Goal: Task Accomplishment & Management: Manage account settings

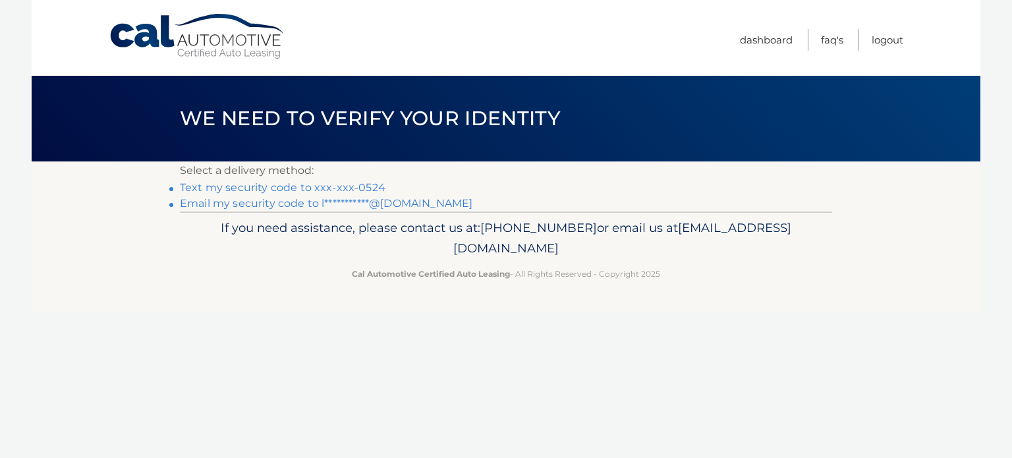
click at [346, 186] on link "Text my security code to xxx-xxx-0524" at bounding box center [282, 187] width 205 height 13
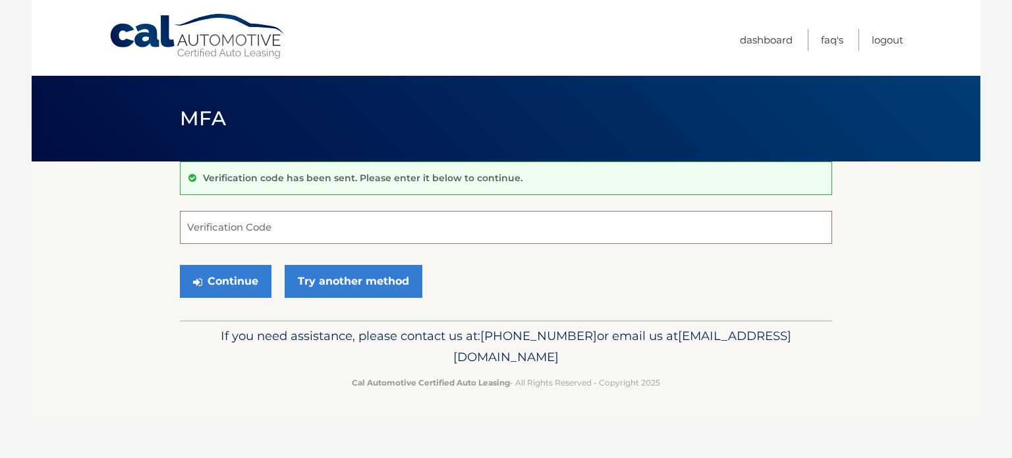
click at [233, 222] on input "Verification Code" at bounding box center [506, 227] width 652 height 33
type input "304365"
click at [180, 265] on button "Continue" at bounding box center [226, 281] width 92 height 33
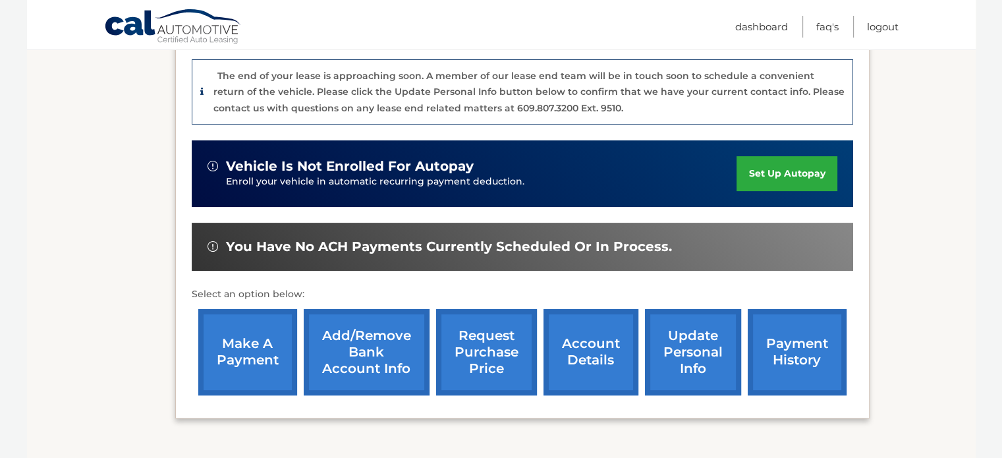
scroll to position [395, 0]
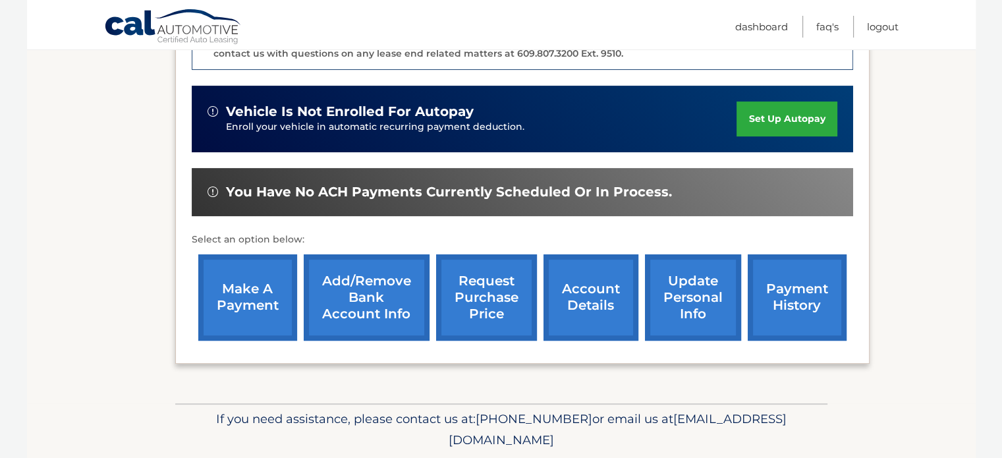
click at [247, 275] on link "make a payment" at bounding box center [247, 297] width 99 height 86
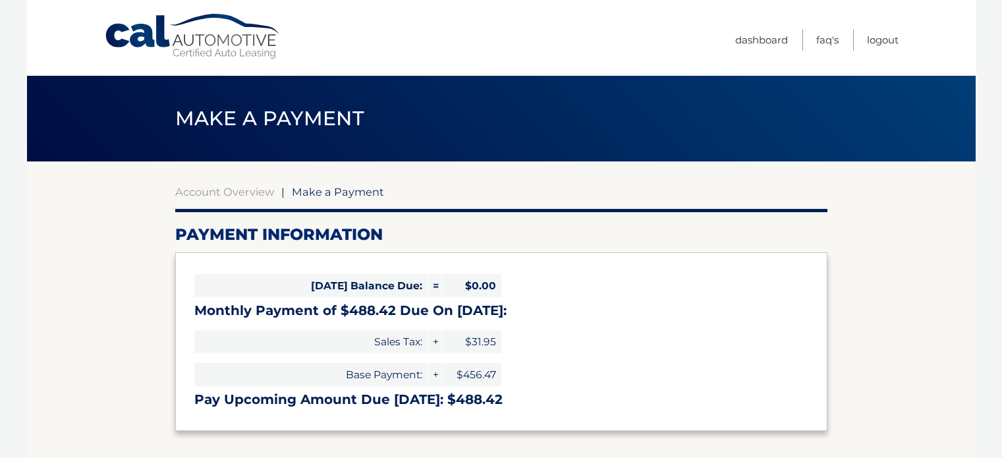
select select "YTc1YjkyNmMtMzJhNS00NzE4LWI2MmYtMWI5YjM5ZDMxNDkx"
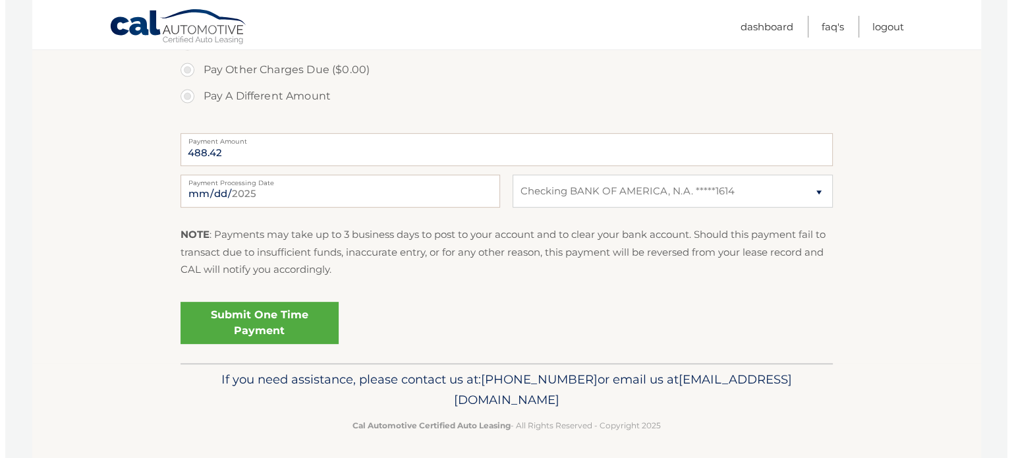
scroll to position [482, 0]
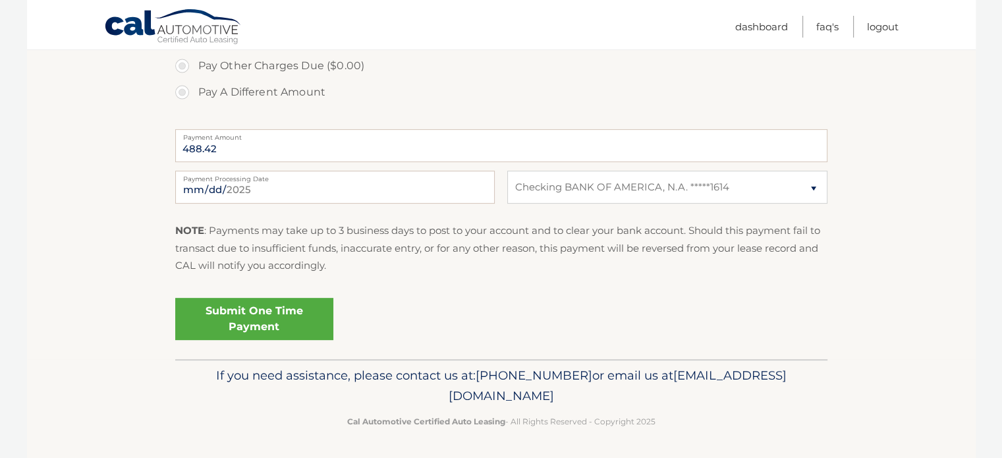
click at [235, 313] on link "Submit One Time Payment" at bounding box center [254, 319] width 158 height 42
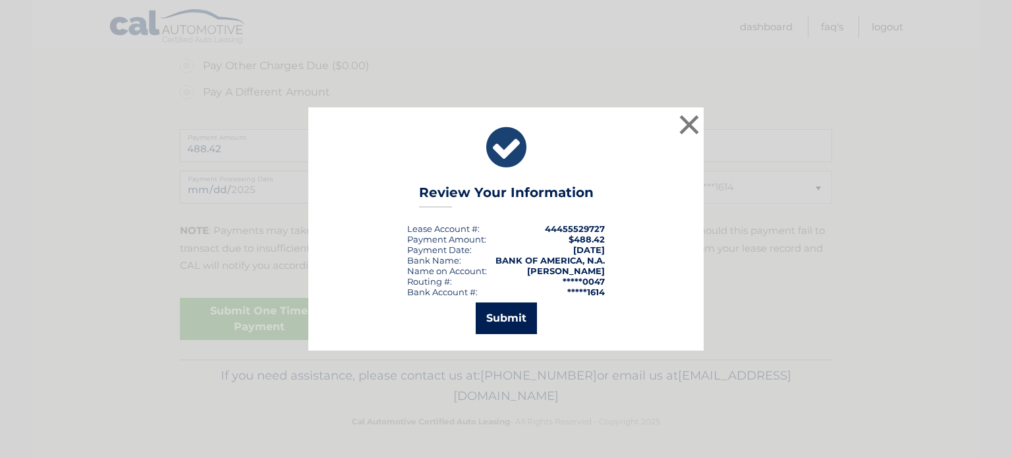
click at [497, 319] on button "Submit" at bounding box center [505, 318] width 61 height 32
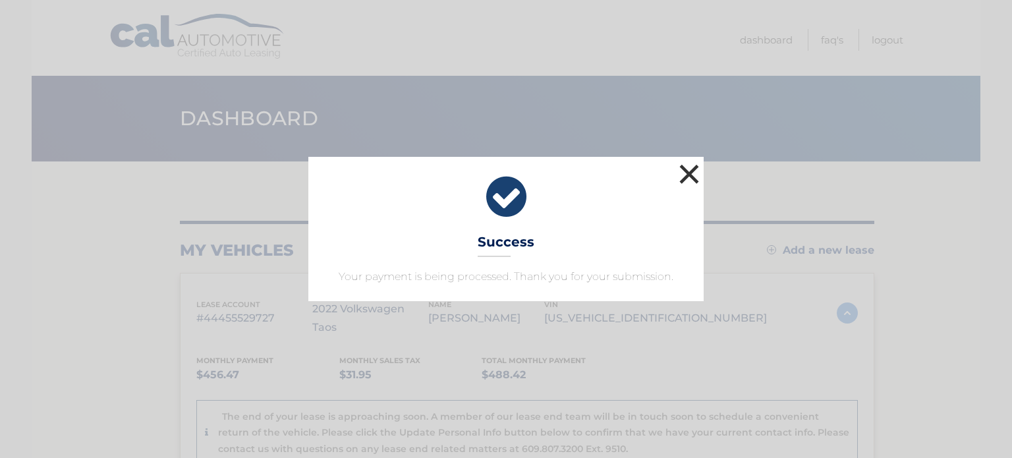
click at [685, 171] on button "×" at bounding box center [689, 174] width 26 height 26
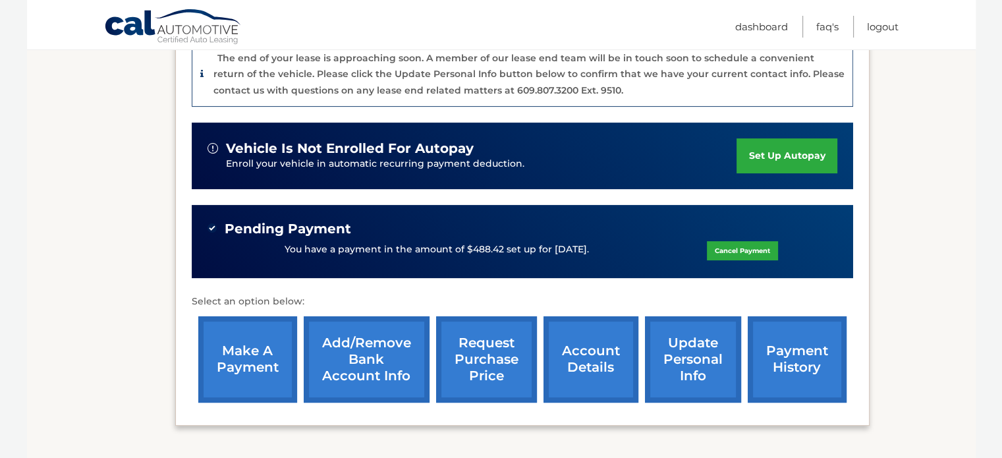
scroll to position [379, 0]
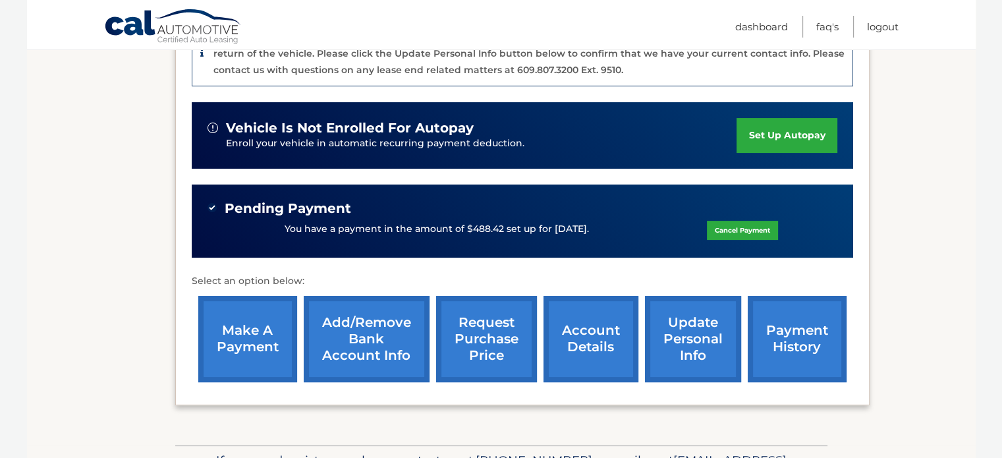
click at [585, 323] on link "account details" at bounding box center [590, 339] width 95 height 86
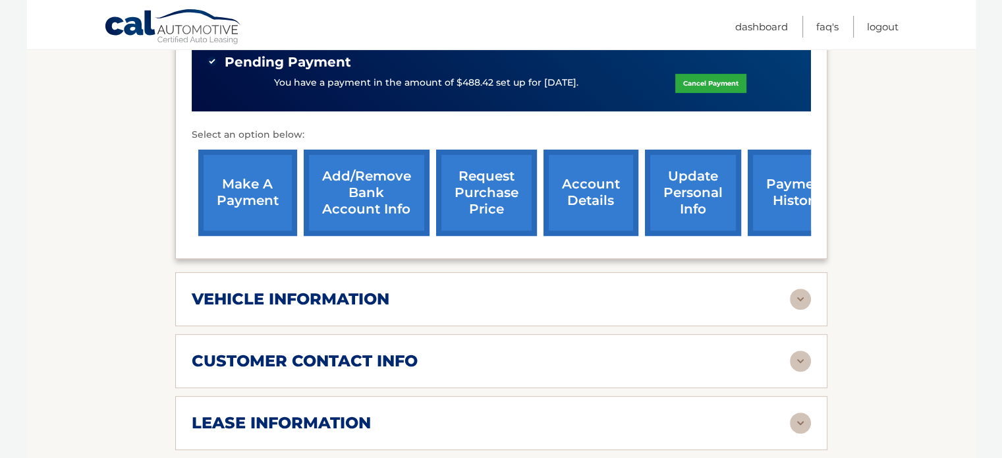
scroll to position [527, 0]
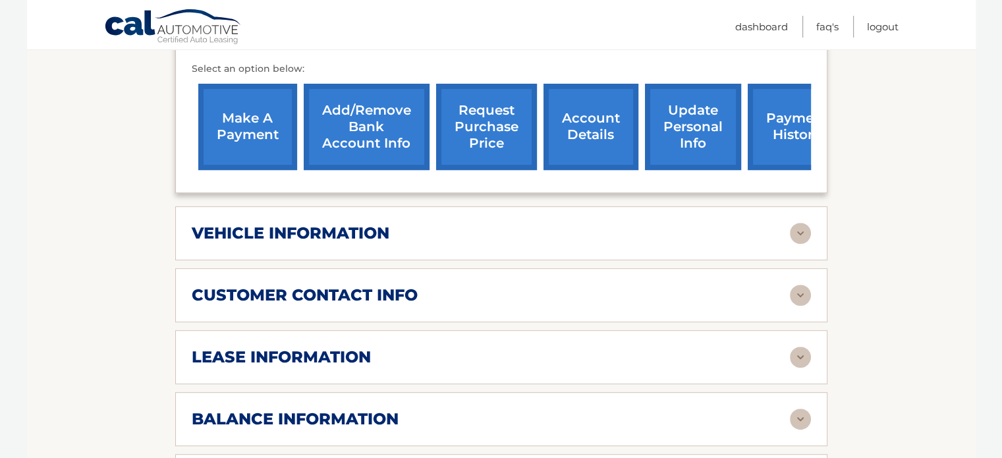
click at [796, 346] on img at bounding box center [800, 356] width 21 height 21
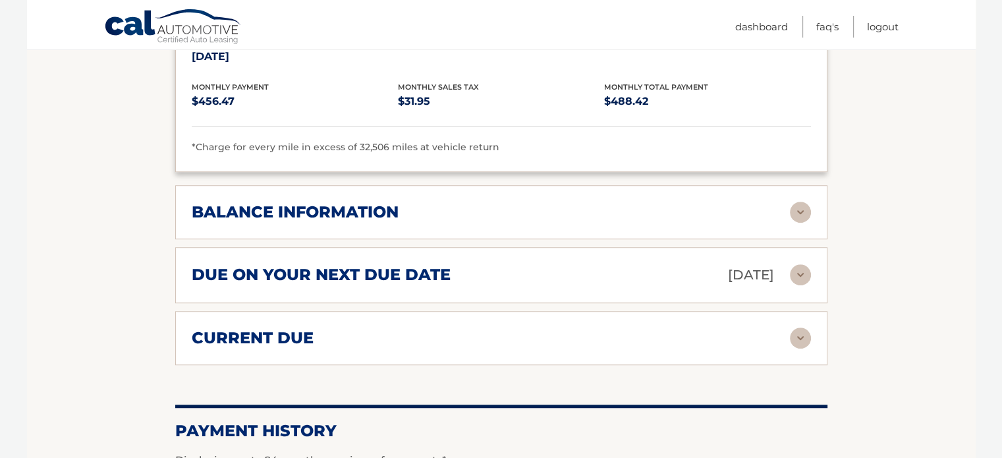
scroll to position [988, 0]
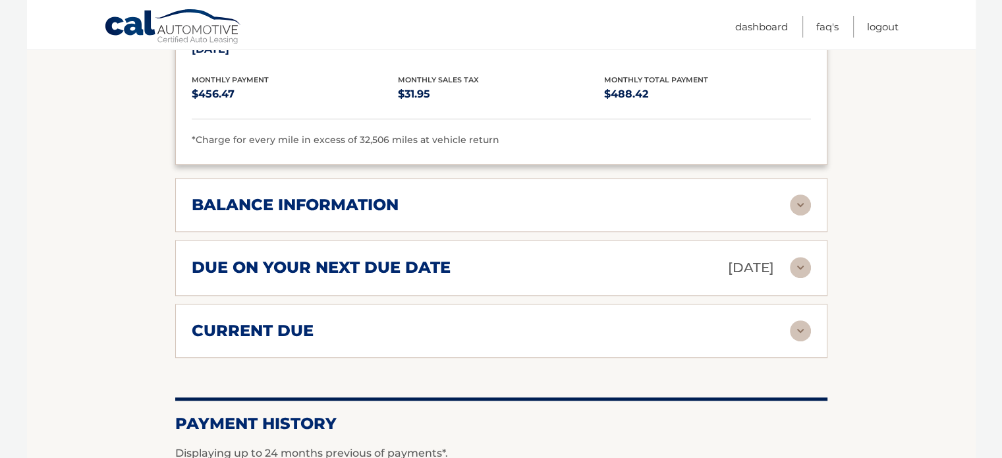
click at [803, 257] on img at bounding box center [800, 267] width 21 height 21
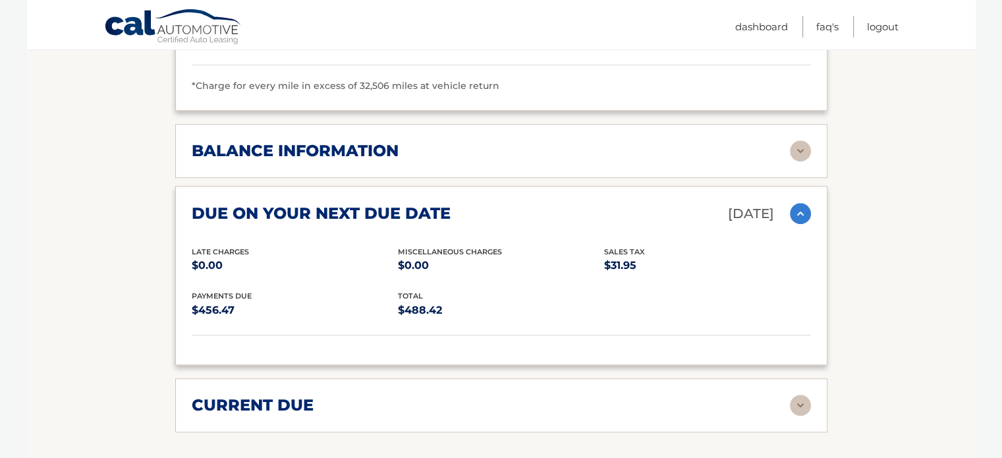
scroll to position [1120, 0]
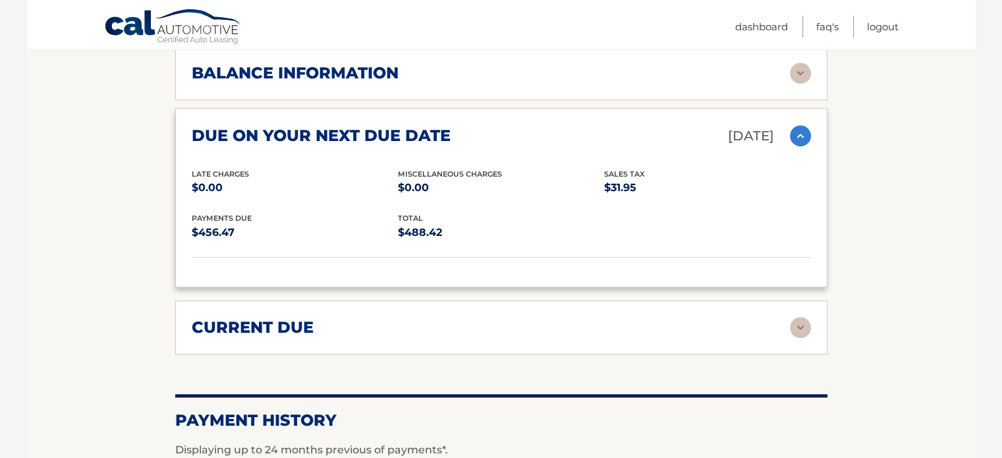
click at [800, 317] on img at bounding box center [800, 327] width 21 height 21
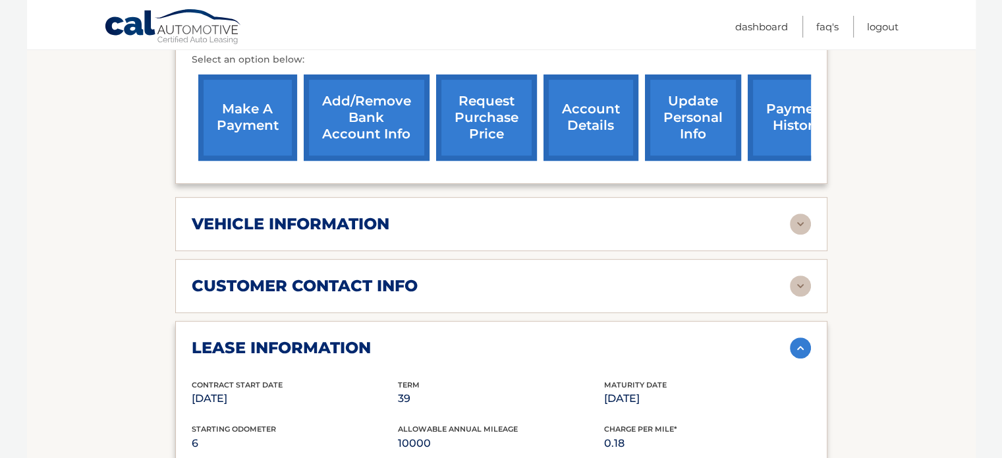
scroll to position [527, 0]
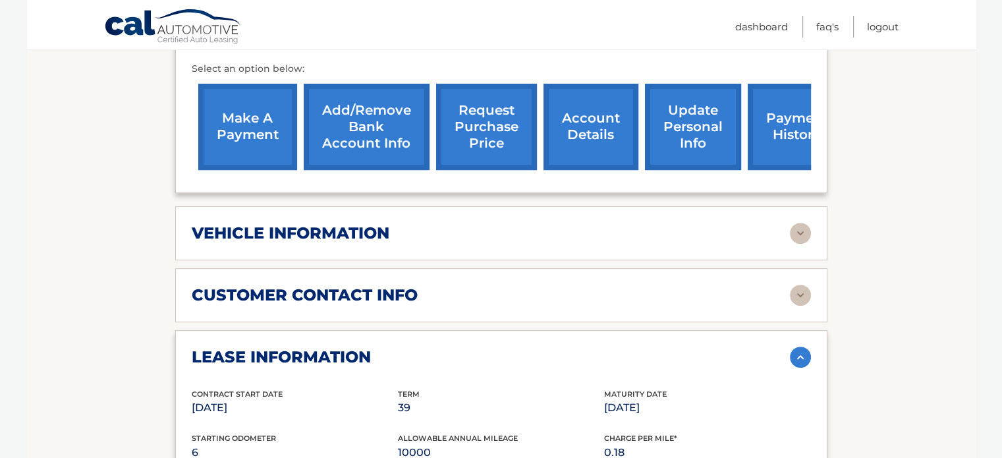
click at [798, 285] on img at bounding box center [800, 295] width 21 height 21
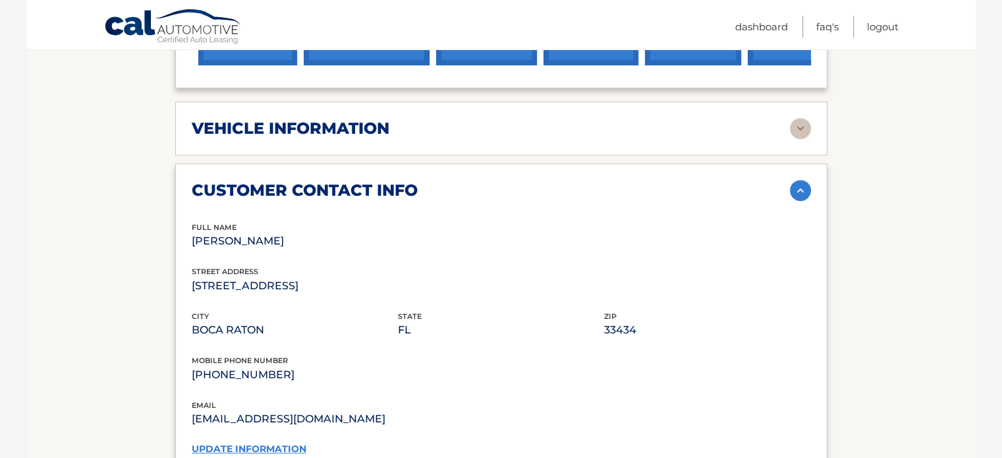
scroll to position [659, 0]
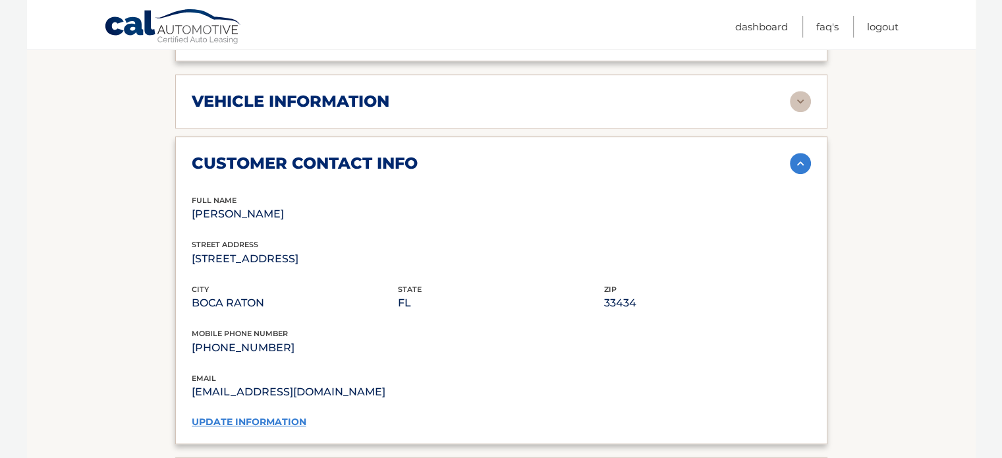
click at [253, 416] on link "update information" at bounding box center [249, 422] width 115 height 12
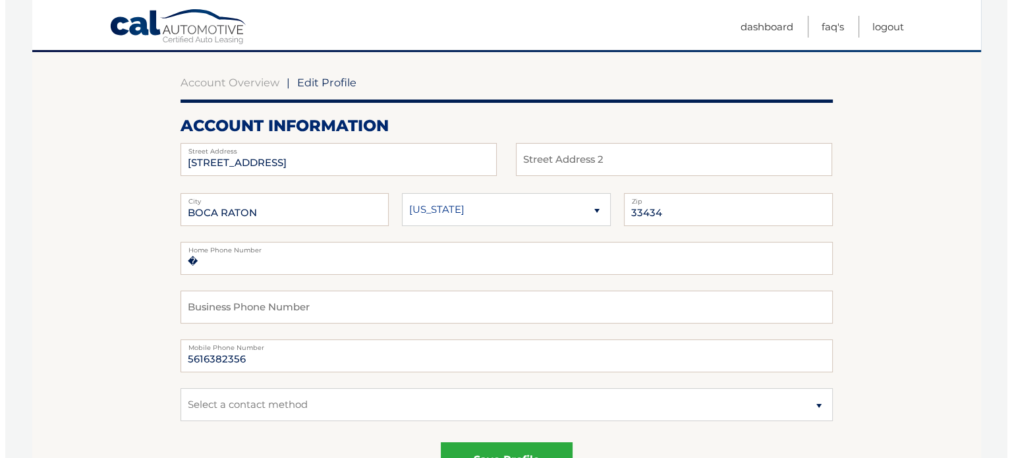
scroll to position [132, 0]
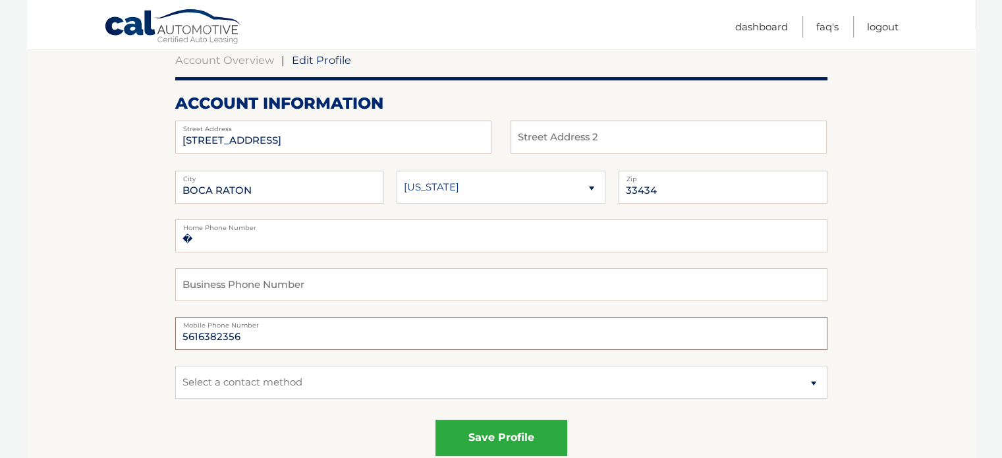
drag, startPoint x: 263, startPoint y: 335, endPoint x: 123, endPoint y: 333, distance: 139.6
type input "2"
click at [275, 337] on input "5612510524" at bounding box center [501, 333] width 652 height 33
type input "5612510524"
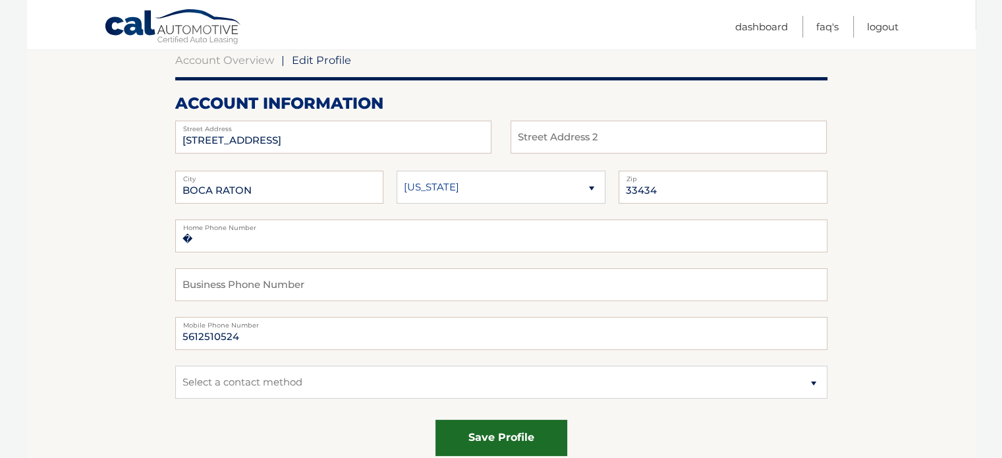
click at [505, 443] on button "save profile" at bounding box center [501, 438] width 132 height 36
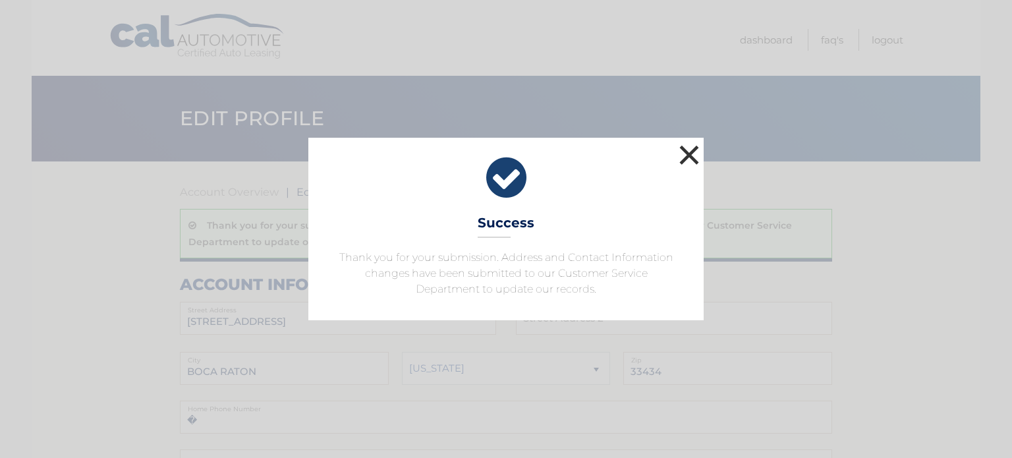
click at [688, 152] on button "×" at bounding box center [689, 155] width 26 height 26
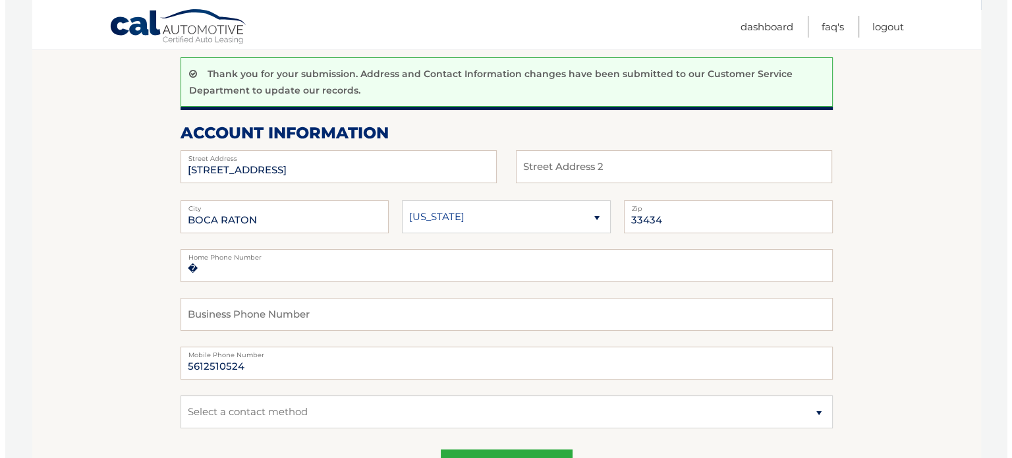
scroll to position [198, 0]
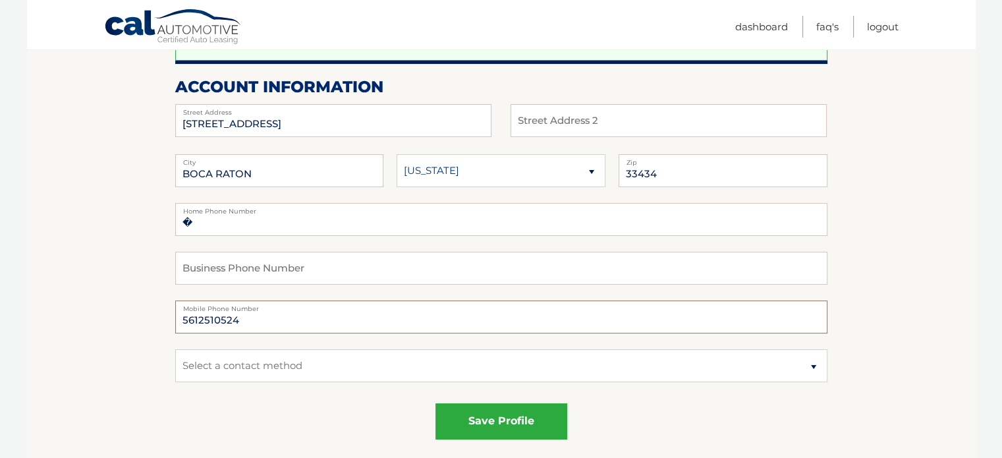
drag, startPoint x: 252, startPoint y: 319, endPoint x: 134, endPoint y: 320, distance: 117.2
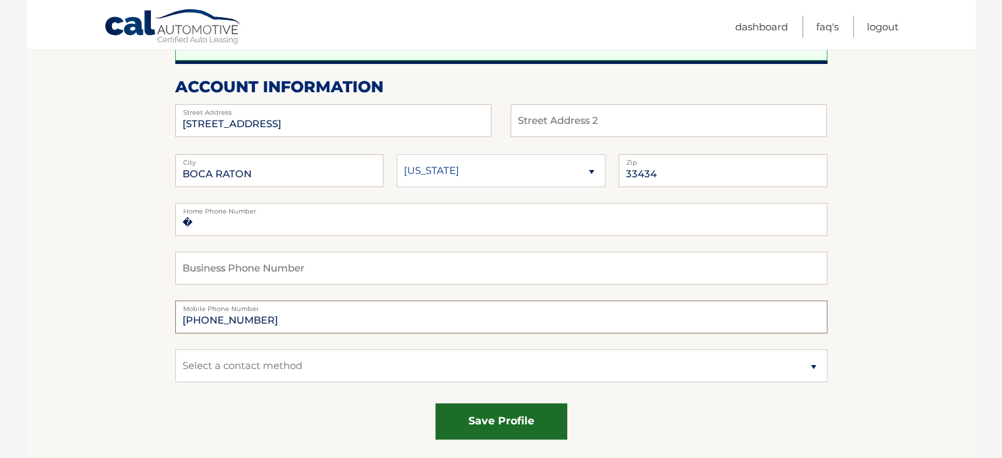
type input "[PHONE_NUMBER]"
click at [498, 416] on button "save profile" at bounding box center [501, 421] width 132 height 36
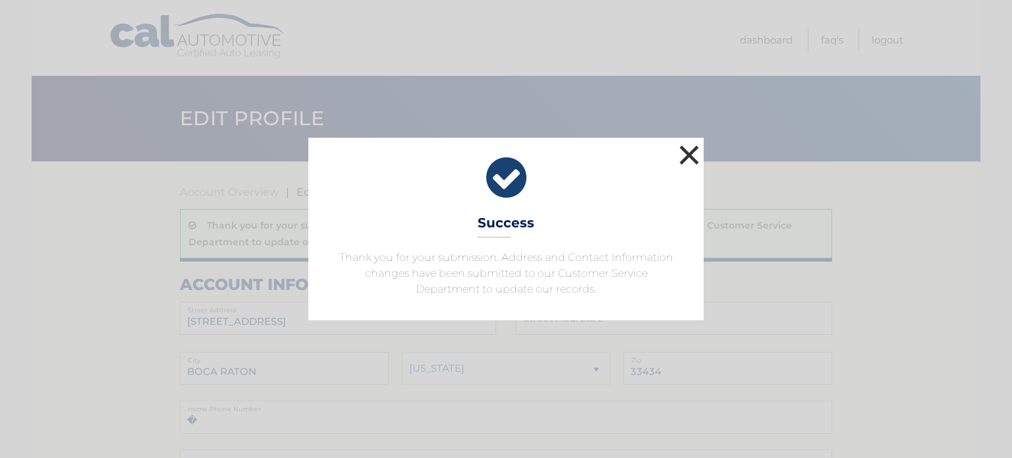
click at [692, 153] on button "×" at bounding box center [689, 155] width 26 height 26
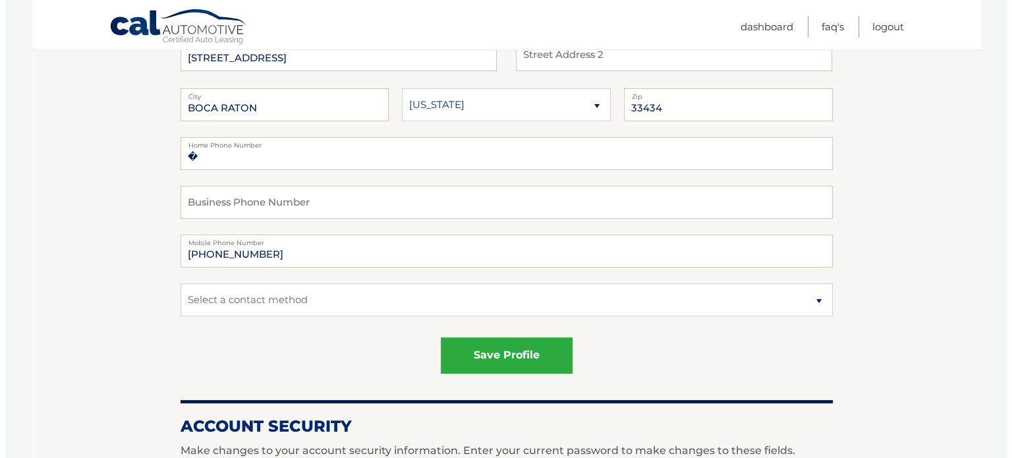
scroll to position [329, 0]
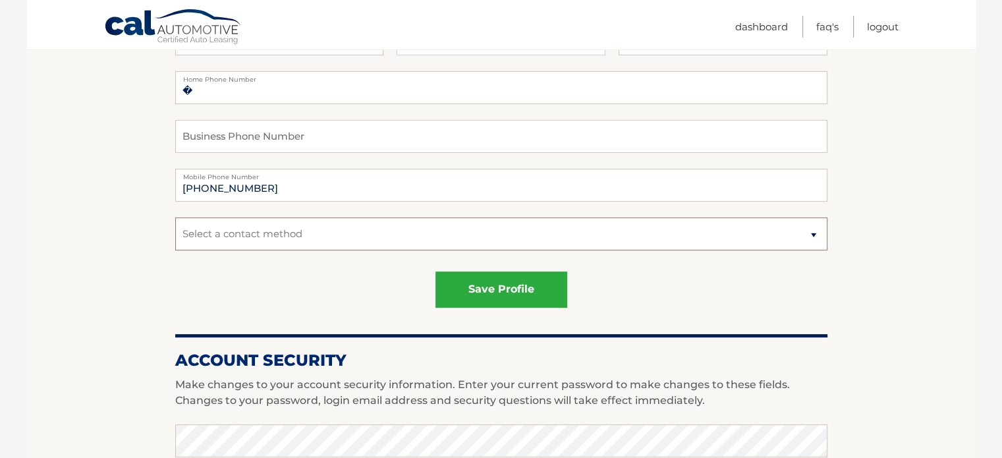
click at [736, 232] on select "Select a contact method Mobile Home" at bounding box center [501, 233] width 652 height 33
select select "1"
click at [175, 217] on select "Select a contact method Mobile Home" at bounding box center [501, 233] width 652 height 33
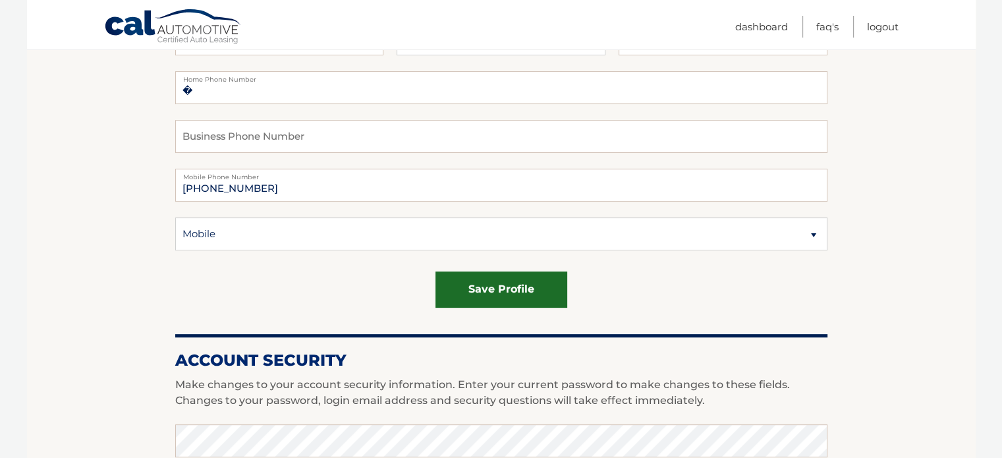
click at [490, 289] on button "save profile" at bounding box center [501, 289] width 132 height 36
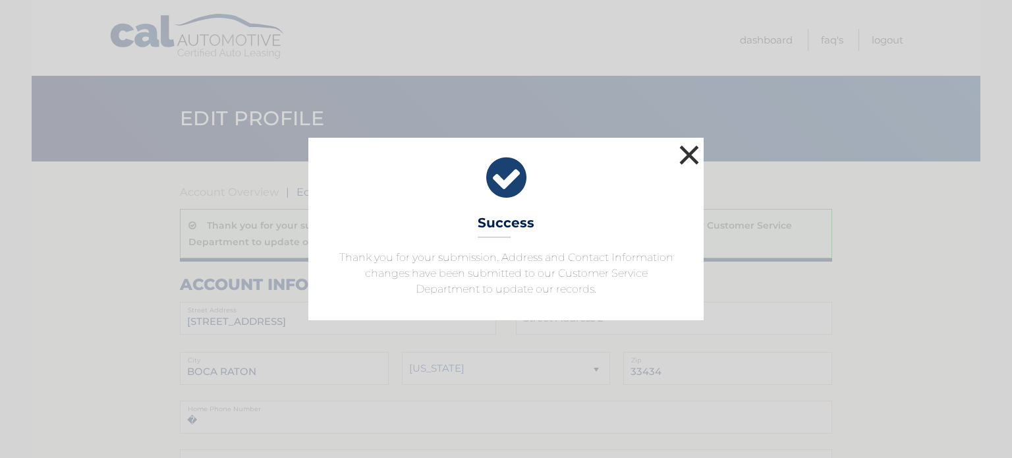
click at [691, 150] on button "×" at bounding box center [689, 155] width 26 height 26
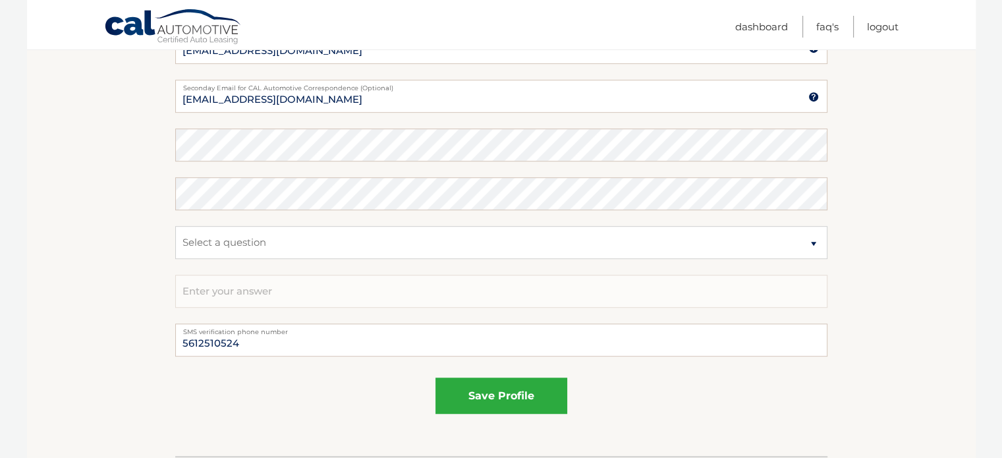
scroll to position [790, 0]
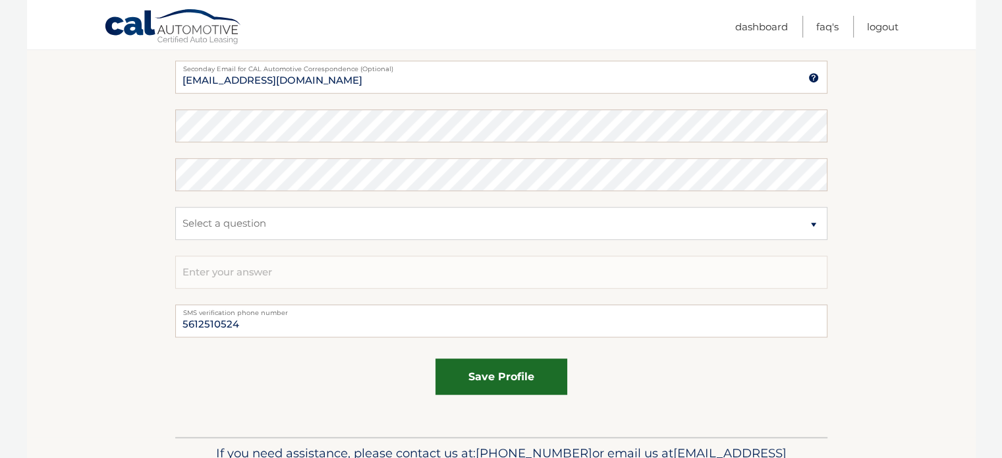
click at [485, 373] on button "save profile" at bounding box center [501, 376] width 132 height 36
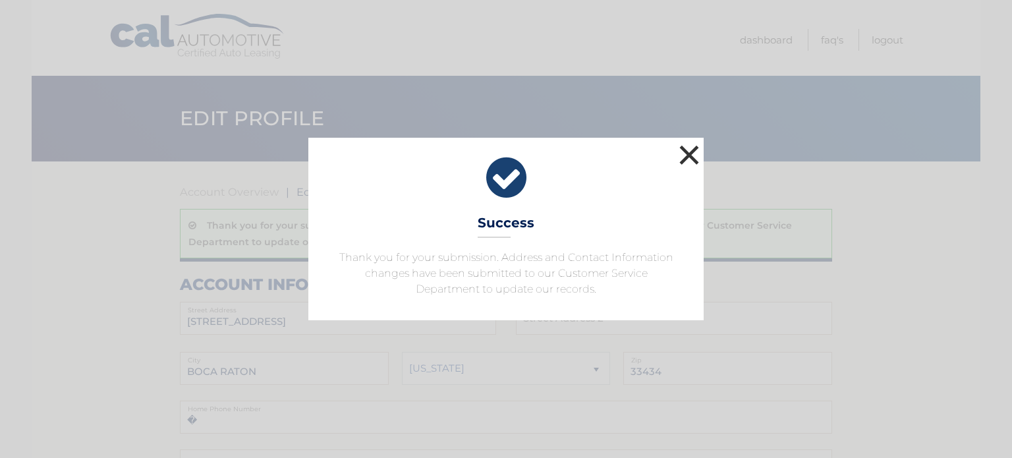
click at [690, 152] on button "×" at bounding box center [689, 155] width 26 height 26
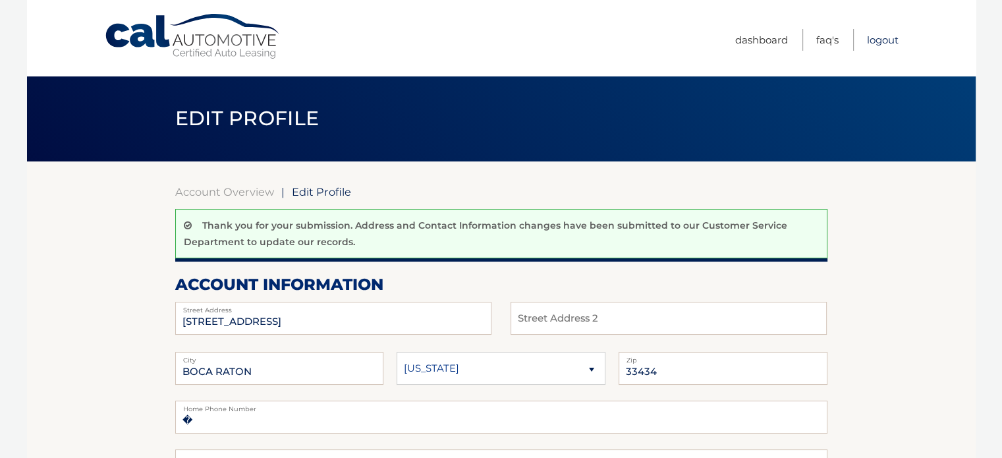
click at [890, 34] on link "Logout" at bounding box center [883, 40] width 32 height 22
